Goal: Information Seeking & Learning: Check status

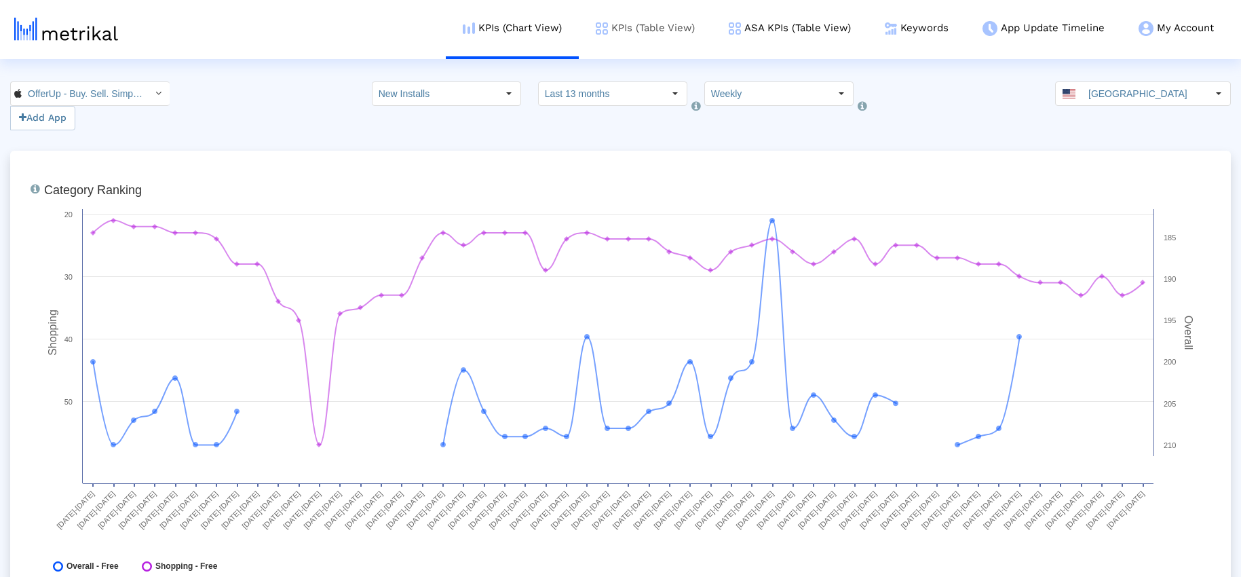
click at [657, 28] on link "KPIs (Table View)" at bounding box center [645, 28] width 133 height 56
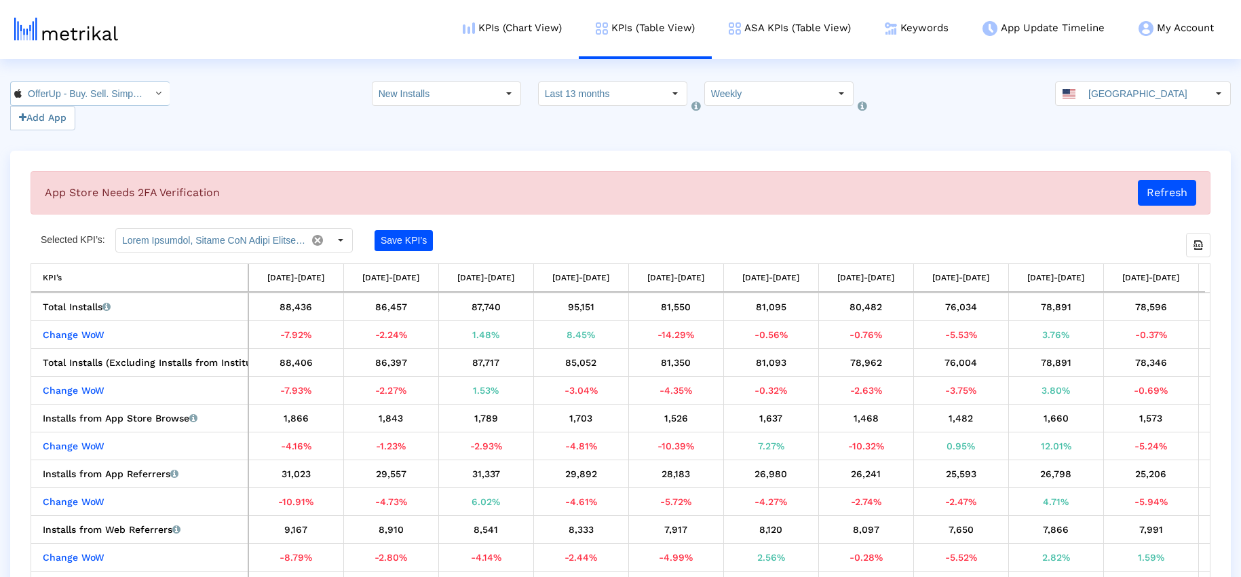
click at [147, 89] on div "Select" at bounding box center [158, 94] width 22 height 22
click at [298, 88] on div "21062 Add App New Installs Select how far back from [DATE] you would like to vi…" at bounding box center [620, 105] width 1241 height 49
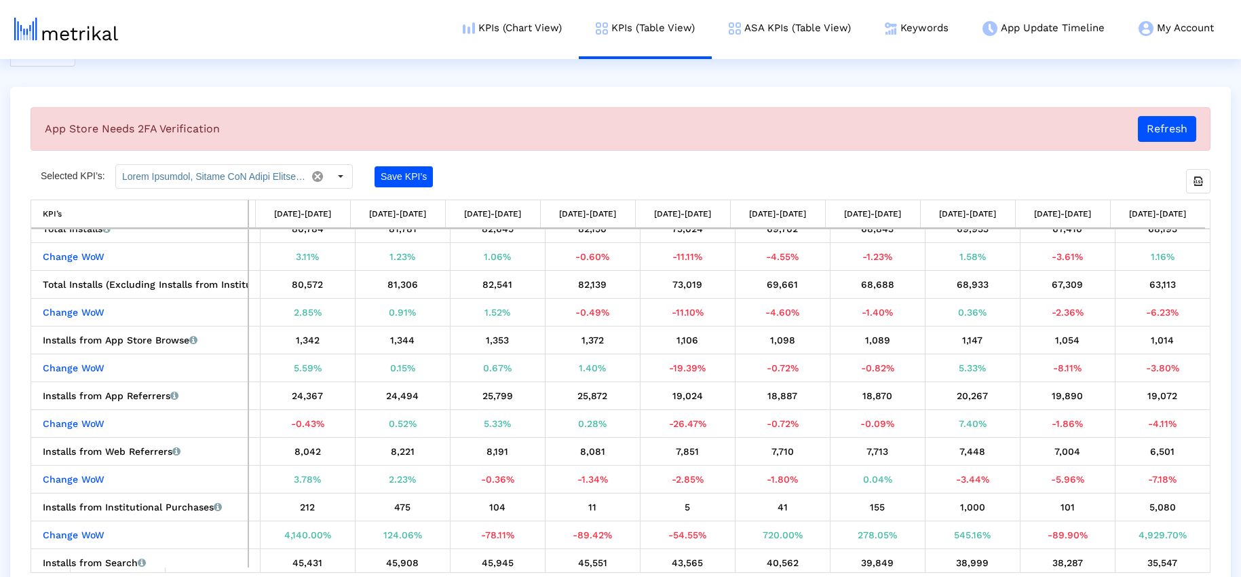
scroll to position [14, 4061]
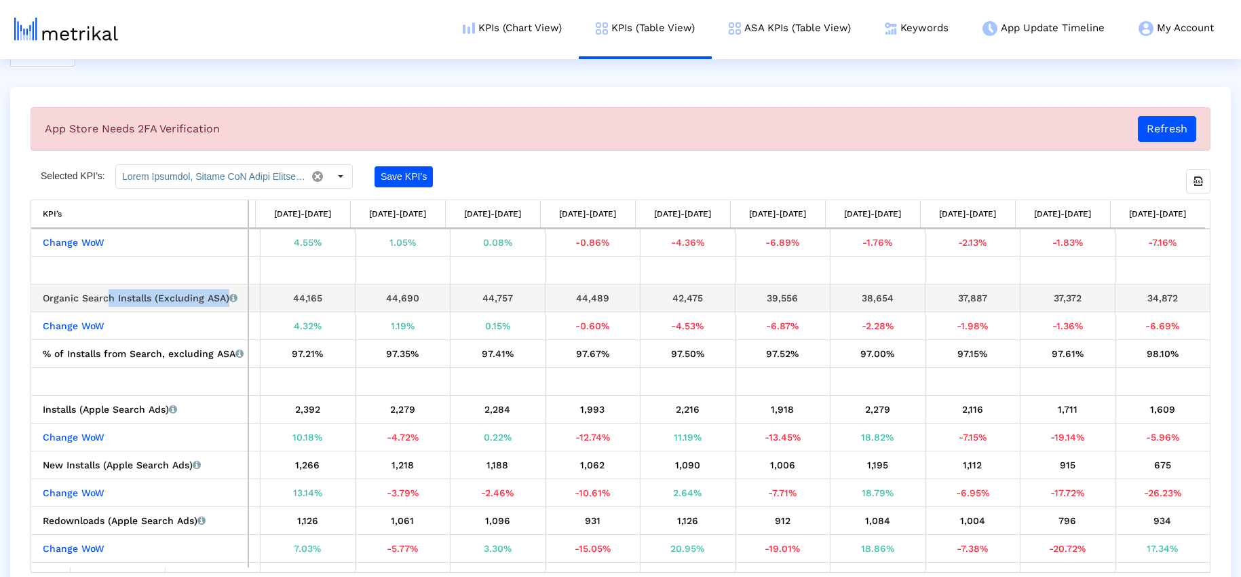
drag, startPoint x: 103, startPoint y: 298, endPoint x: 247, endPoint y: 300, distance: 143.8
click at [247, 300] on td "Organic Search Installs (Excluding ASA) Installs that the app received organica…" at bounding box center [139, 298] width 217 height 28
click at [1182, 296] on div "34,872" at bounding box center [1162, 298] width 85 height 18
drag, startPoint x: 571, startPoint y: 300, endPoint x: 631, endPoint y: 299, distance: 59.7
click at [631, 299] on td "44,489" at bounding box center [592, 298] width 95 height 28
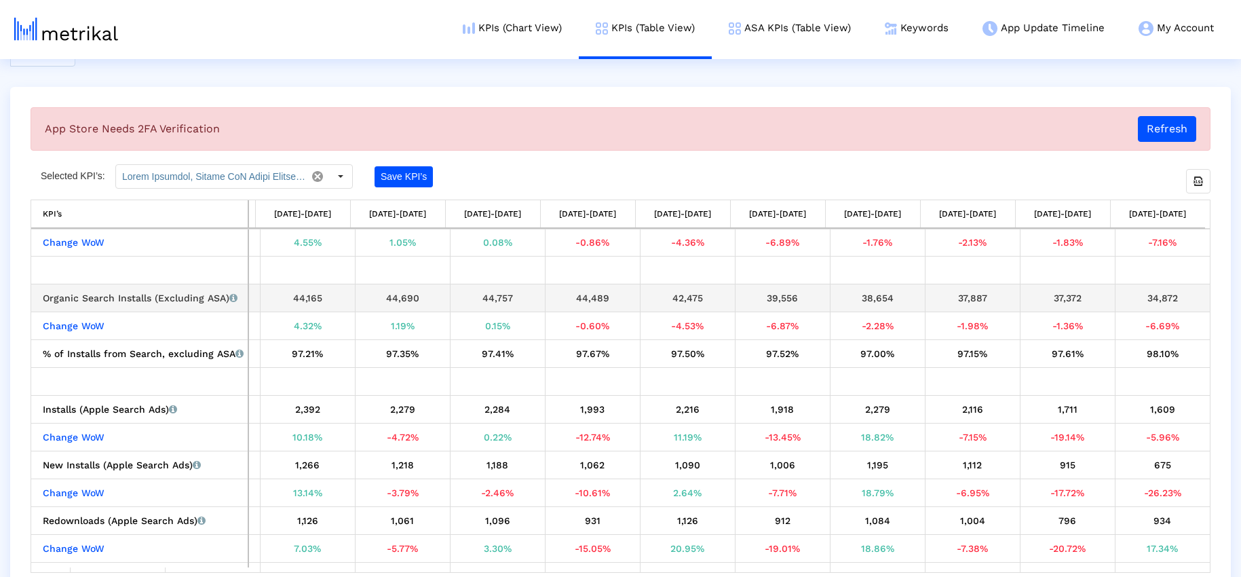
drag, startPoint x: 368, startPoint y: 299, endPoint x: 426, endPoint y: 298, distance: 57.7
click at [426, 298] on div "44,690" at bounding box center [402, 298] width 85 height 18
drag, startPoint x: 283, startPoint y: 298, endPoint x: 691, endPoint y: 295, distance: 408.4
click at [603, 300] on div "44,489" at bounding box center [592, 298] width 85 height 18
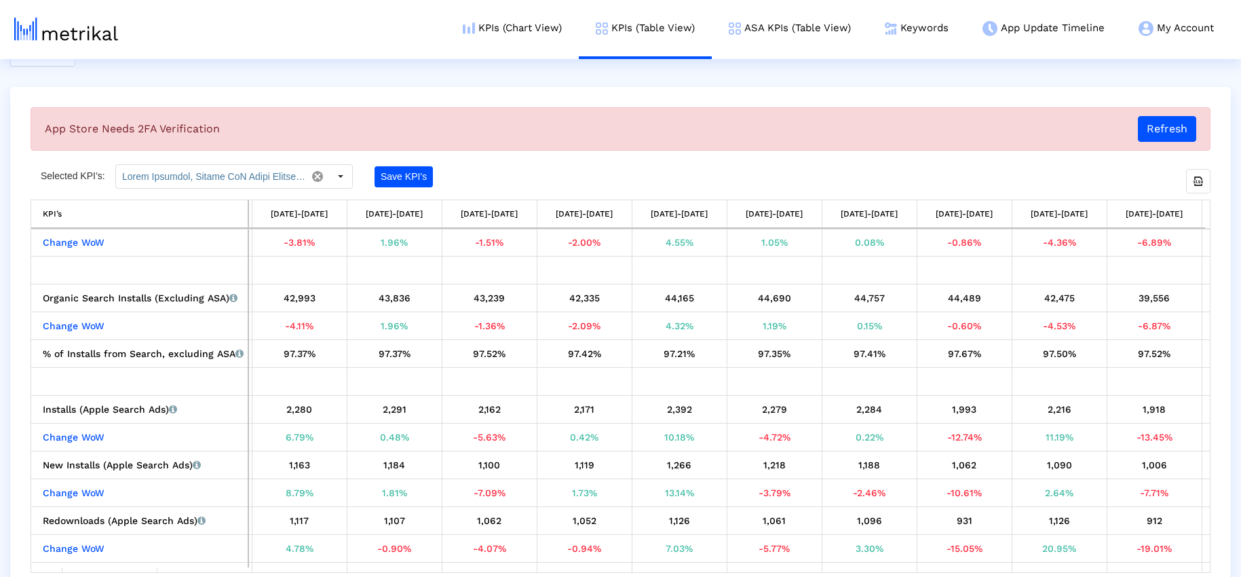
scroll to position [0, 3610]
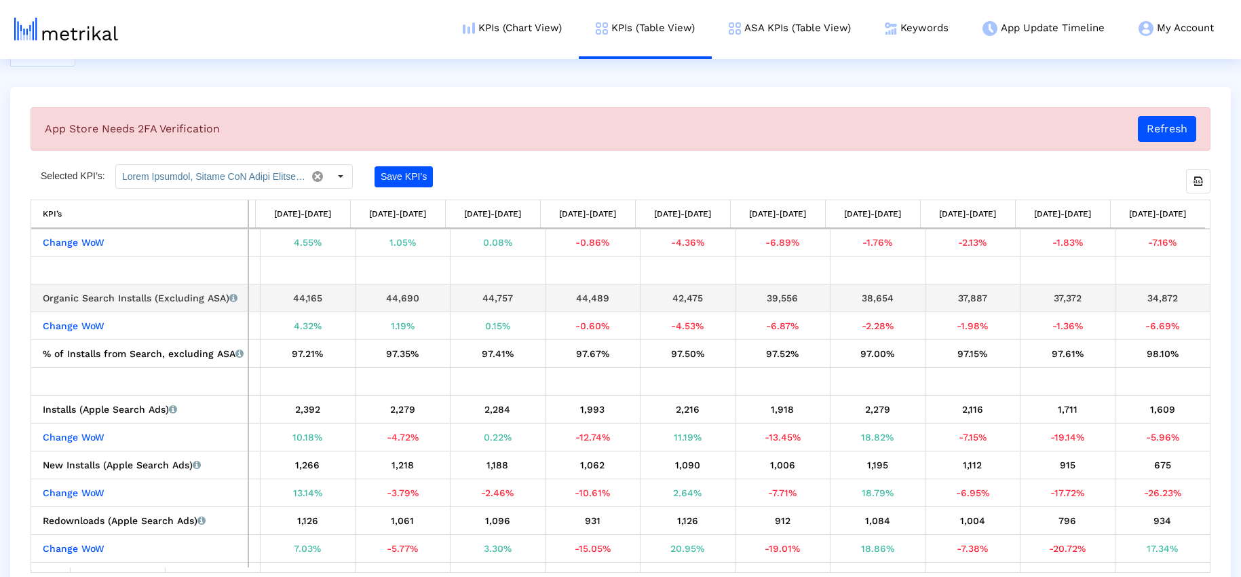
drag, startPoint x: 765, startPoint y: 299, endPoint x: 809, endPoint y: 298, distance: 44.1
click at [809, 298] on div "39,556" at bounding box center [782, 298] width 85 height 18
drag, startPoint x: 1177, startPoint y: 294, endPoint x: 1138, endPoint y: 301, distance: 39.9
click at [1138, 301] on div "34,872" at bounding box center [1162, 298] width 85 height 18
click at [1193, 300] on div "34,872" at bounding box center [1162, 298] width 85 height 18
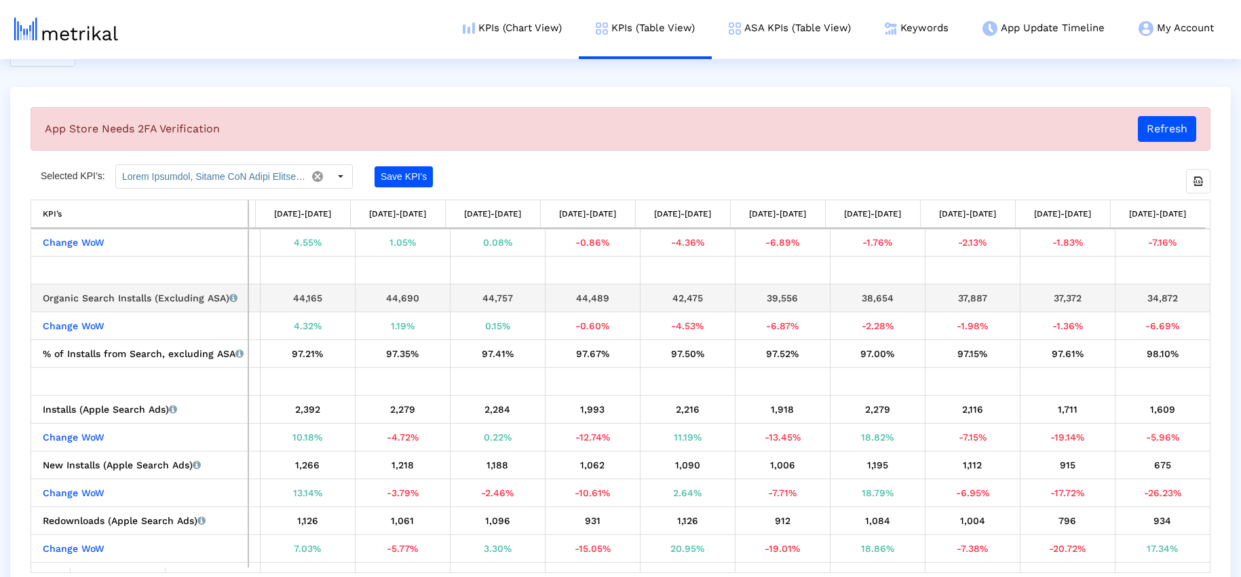
drag, startPoint x: 1186, startPoint y: 296, endPoint x: 1140, endPoint y: 297, distance: 46.1
click at [1140, 297] on div "34,872" at bounding box center [1162, 298] width 85 height 18
click at [1216, 285] on div "App Store Needs 2FA Verification Refresh Selected KPI’s: Save KPI’s Export all …" at bounding box center [620, 340] width 1220 height 506
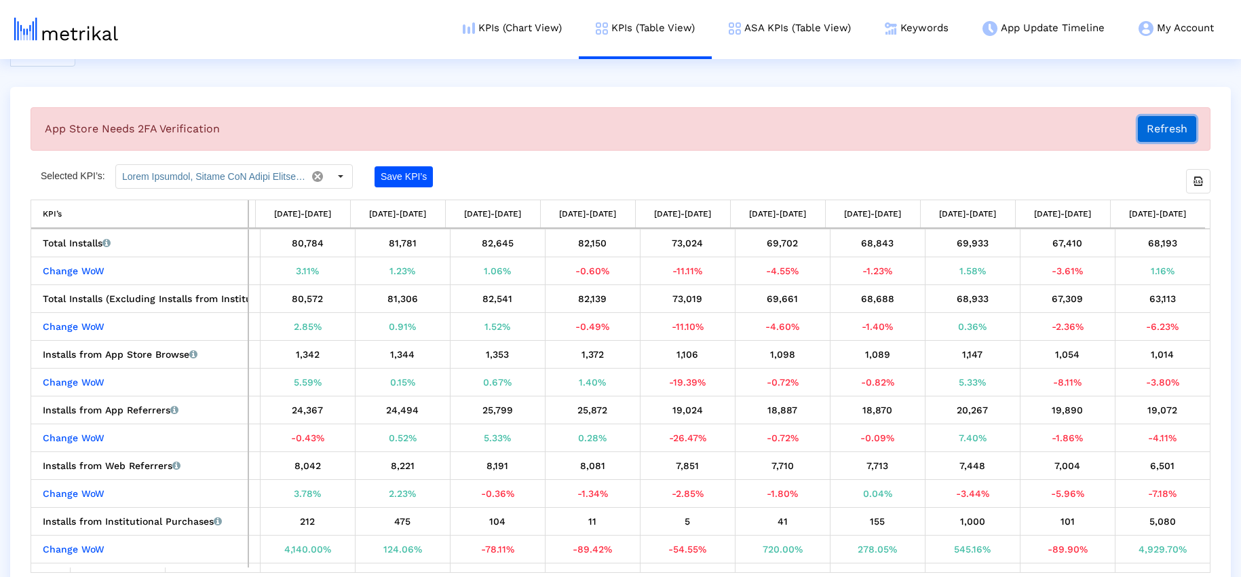
click at [1170, 126] on button "Refresh" at bounding box center [1167, 129] width 58 height 26
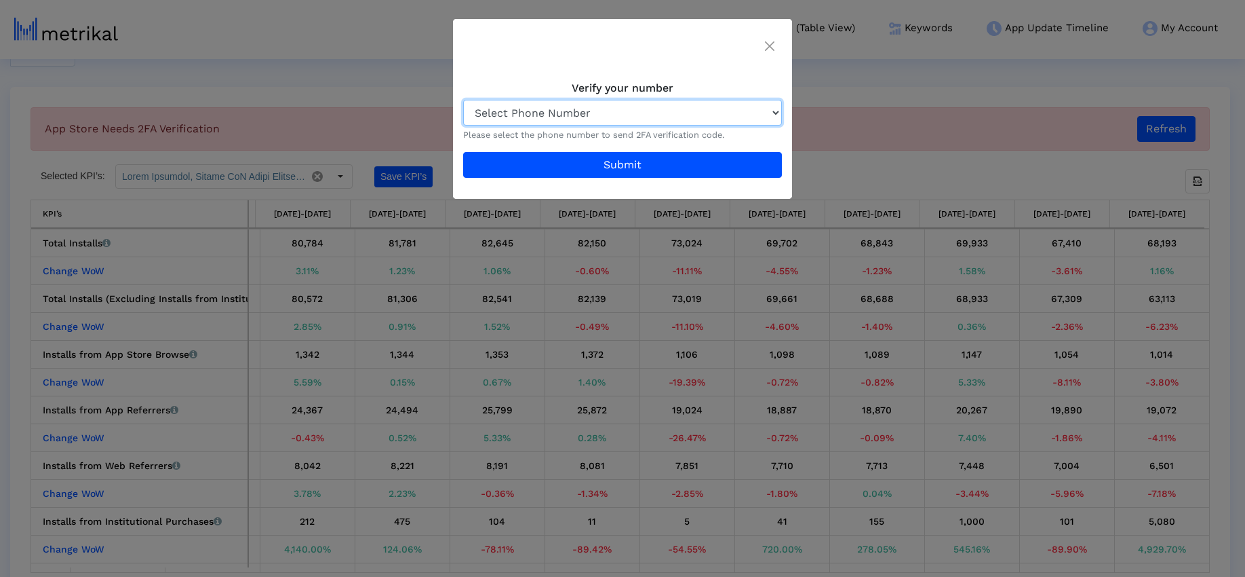
click at [774, 108] on select "Select Phone Number +90 •••• ••• •• 23 +90 •••• ••• •• 40 +90 •••• ••• •• 44 +1…" at bounding box center [622, 113] width 319 height 26
click at [762, 40] on button "Close" at bounding box center [769, 45] width 31 height 38
click at [774, 46] on img "Close" at bounding box center [769, 45] width 9 height 9
